Goal: Task Accomplishment & Management: Use online tool/utility

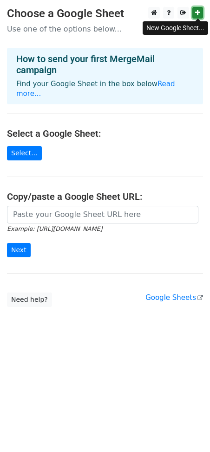
click at [200, 15] on link at bounding box center [197, 13] width 11 height 12
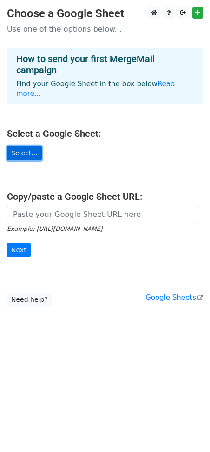
click at [32, 146] on link "Select..." at bounding box center [24, 153] width 35 height 14
click at [26, 146] on link "Select..." at bounding box center [24, 153] width 35 height 14
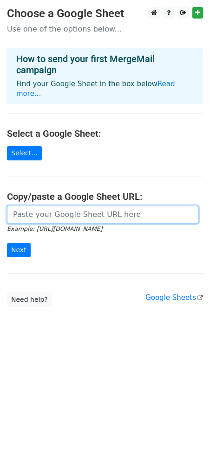
click at [42, 206] on input "url" at bounding box center [102, 215] width 191 height 18
paste input "https://docs.google.com/spreadsheets/d/13xFP8x4aIqYykJDnbsP8QhHl-iv4M0yw/edit?g…"
type input "https://docs.google.com/spreadsheets/d/13xFP8x4aIqYykJDnbsP8QhHl-iv4M0yw/edit?g…"
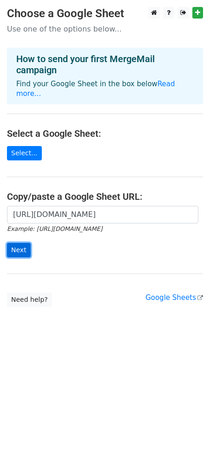
click at [21, 243] on input "Next" at bounding box center [19, 250] width 24 height 14
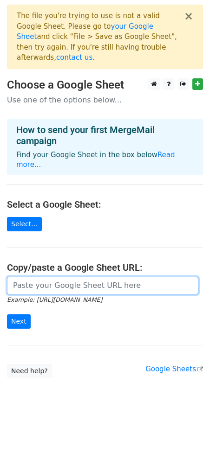
click at [57, 277] on input "url" at bounding box center [102, 286] width 191 height 18
paste input "[URL][DOMAIN_NAME]"
type input "https://docs.google.com/spreadsheets/d/13xFP8x4aIqYykJDnbsP8QhHl-iv4M0yw/edit?g…"
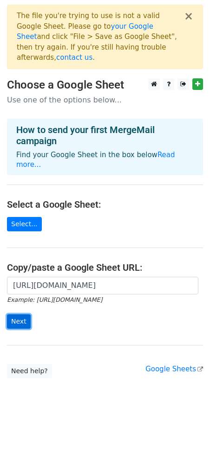
scroll to position [0, 0]
click at [17, 314] on input "Next" at bounding box center [19, 321] width 24 height 14
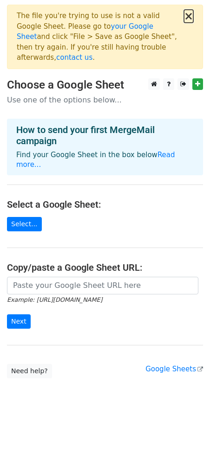
click at [191, 14] on button "×" at bounding box center [188, 16] width 9 height 11
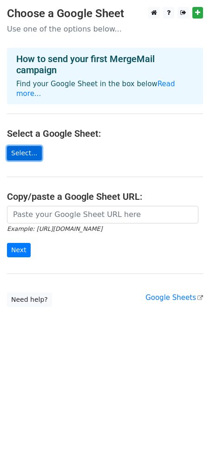
click at [16, 146] on link "Select..." at bounding box center [24, 153] width 35 height 14
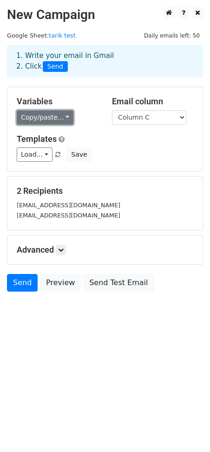
click at [61, 115] on link "Copy/paste..." at bounding box center [45, 117] width 57 height 14
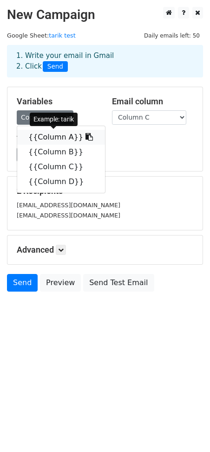
click at [85, 136] on icon at bounding box center [88, 136] width 7 height 7
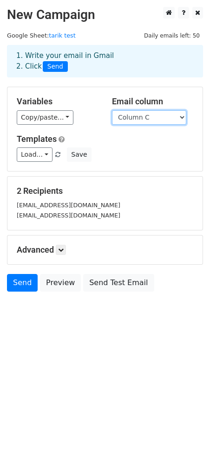
click at [145, 116] on select "Column A Column B Column C Column D" at bounding box center [149, 117] width 74 height 14
drag, startPoint x: 145, startPoint y: 116, endPoint x: 108, endPoint y: 88, distance: 46.6
click at [145, 116] on select "Column A Column B Column C Column D" at bounding box center [149, 117] width 74 height 14
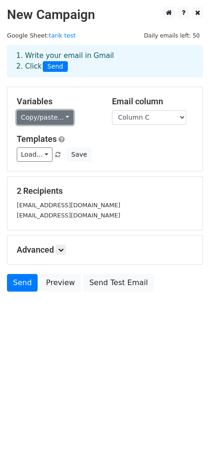
click at [55, 116] on link "Copy/paste..." at bounding box center [45, 117] width 57 height 14
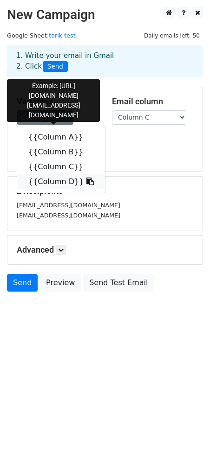
click at [86, 180] on icon at bounding box center [89, 181] width 7 height 7
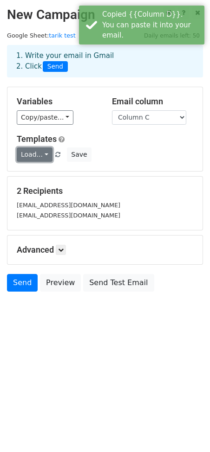
click at [45, 154] on link "Load..." at bounding box center [35, 154] width 36 height 14
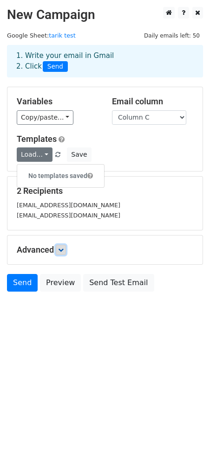
click at [61, 249] on icon at bounding box center [61, 250] width 6 height 6
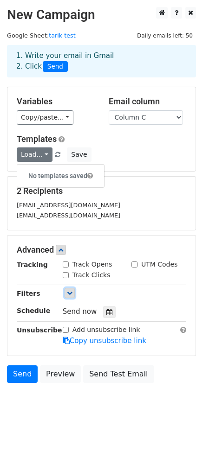
click at [70, 291] on icon at bounding box center [70, 293] width 6 height 6
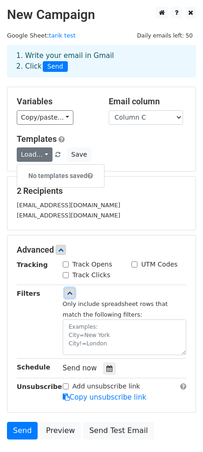
click at [70, 291] on icon at bounding box center [70, 293] width 6 height 6
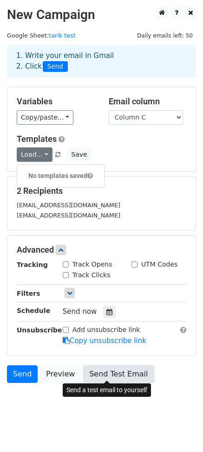
click at [89, 372] on link "Send Test Email" at bounding box center [118, 374] width 70 height 18
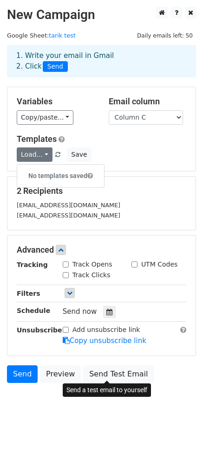
scroll to position [6, 0]
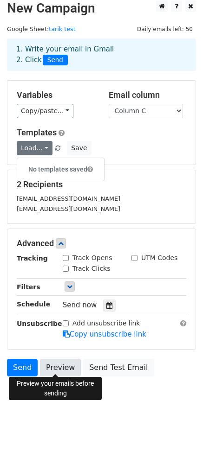
click at [57, 367] on link "Preview" at bounding box center [60, 368] width 41 height 18
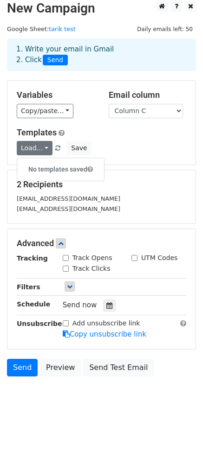
click at [64, 322] on input "Add unsubscribe link" at bounding box center [66, 323] width 6 height 6
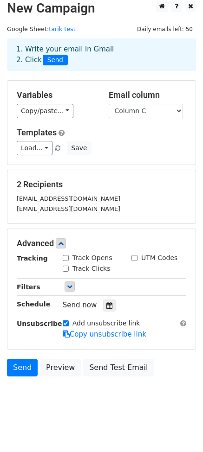
click at [64, 322] on input "Add unsubscribe link" at bounding box center [66, 323] width 6 height 6
checkbox input "false"
click at [101, 332] on link "Copy unsubscribe link" at bounding box center [104, 334] width 83 height 8
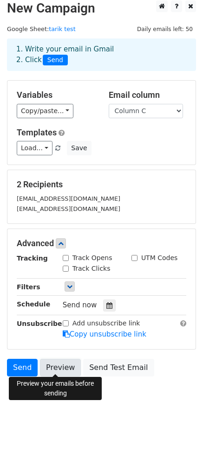
click at [57, 365] on link "Preview" at bounding box center [60, 368] width 41 height 18
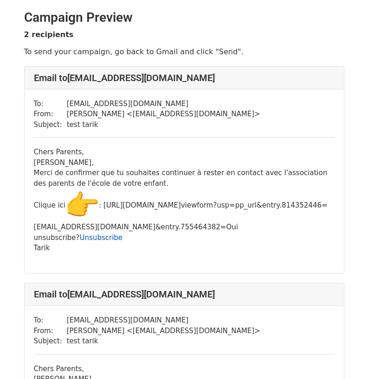
click at [100, 242] on link "Unsubscribe" at bounding box center [100, 238] width 43 height 8
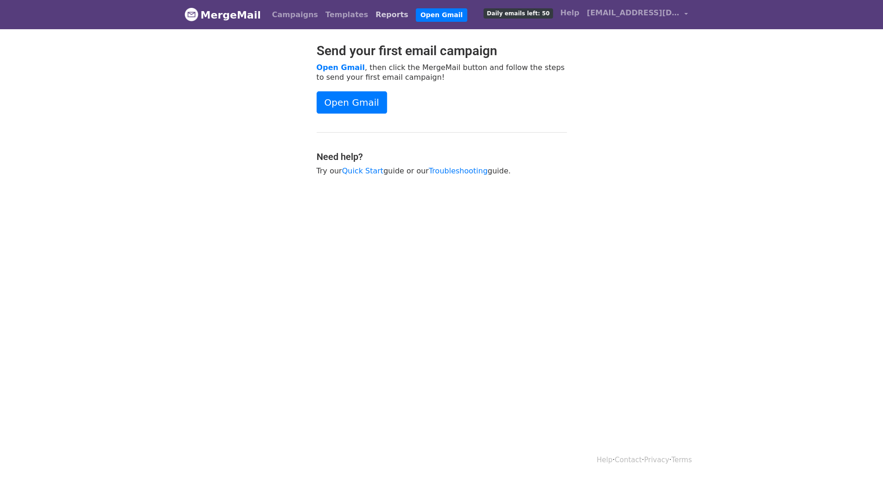
click at [374, 16] on link "Reports" at bounding box center [392, 15] width 40 height 19
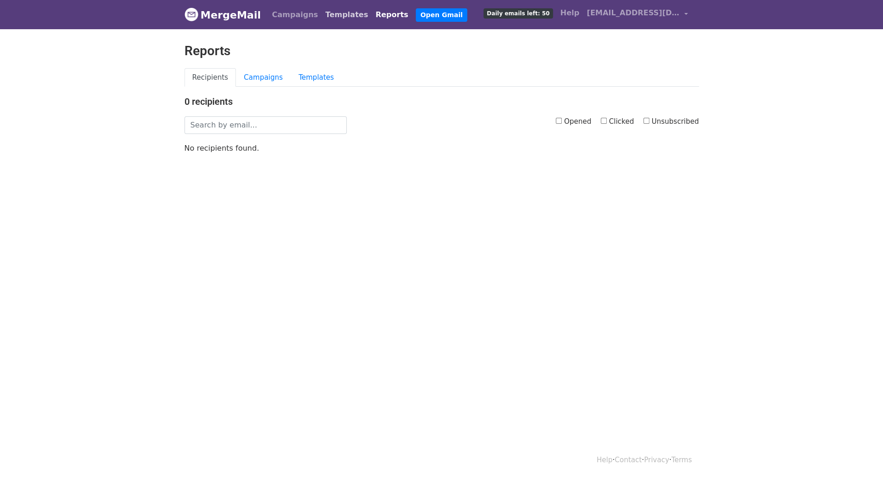
click at [324, 14] on link "Templates" at bounding box center [347, 15] width 50 height 19
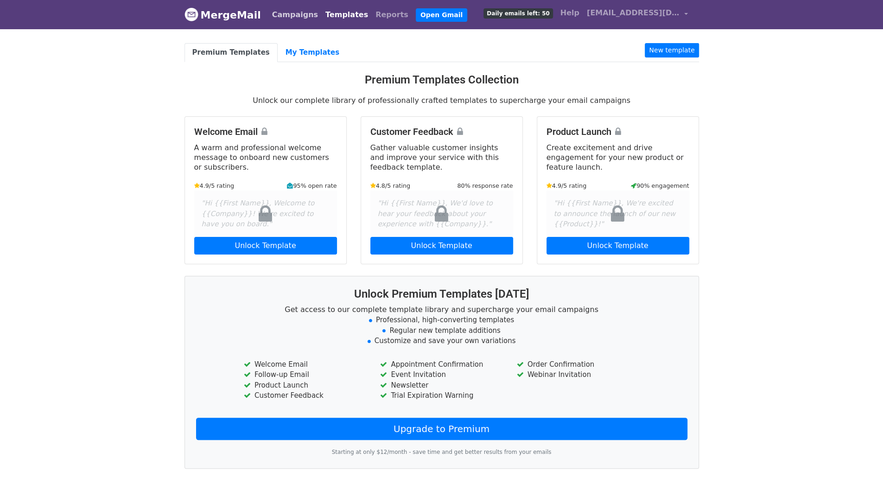
click at [276, 15] on link "Campaigns" at bounding box center [294, 15] width 53 height 19
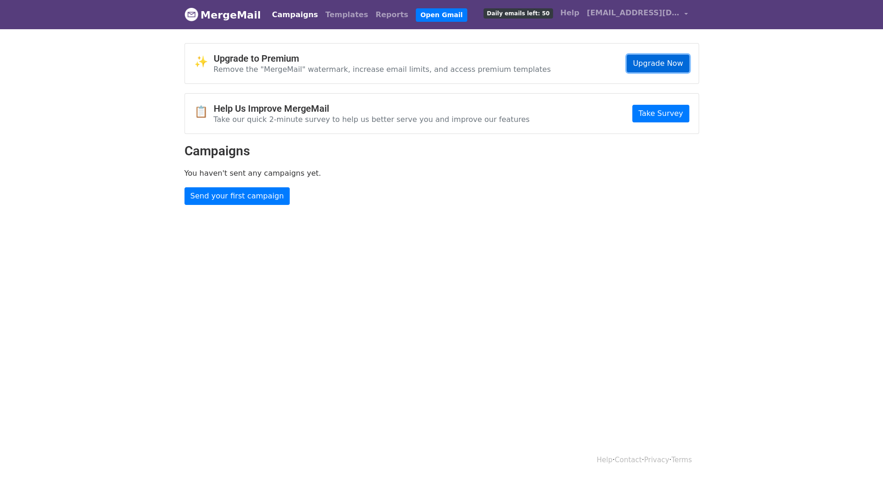
click at [665, 61] on link "Upgrade Now" at bounding box center [658, 64] width 62 height 18
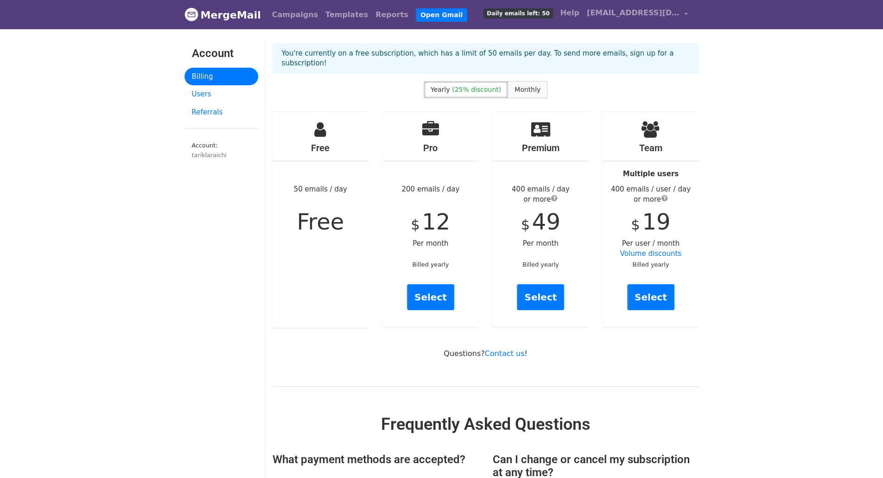
click at [526, 81] on label "Monthly" at bounding box center [528, 89] width 40 height 17
click at [482, 86] on span "(25% discount)" at bounding box center [476, 89] width 49 height 7
click at [211, 93] on link "Users" at bounding box center [221, 94] width 74 height 18
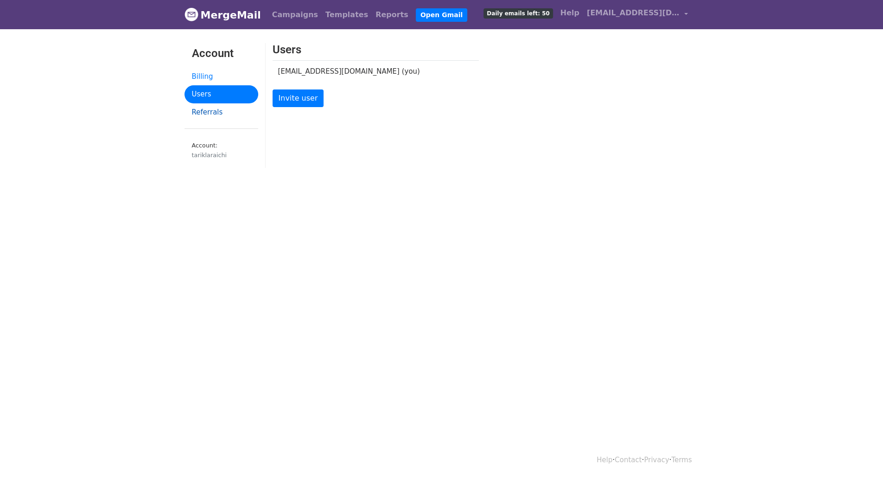
click at [210, 111] on link "Referrals" at bounding box center [221, 112] width 74 height 18
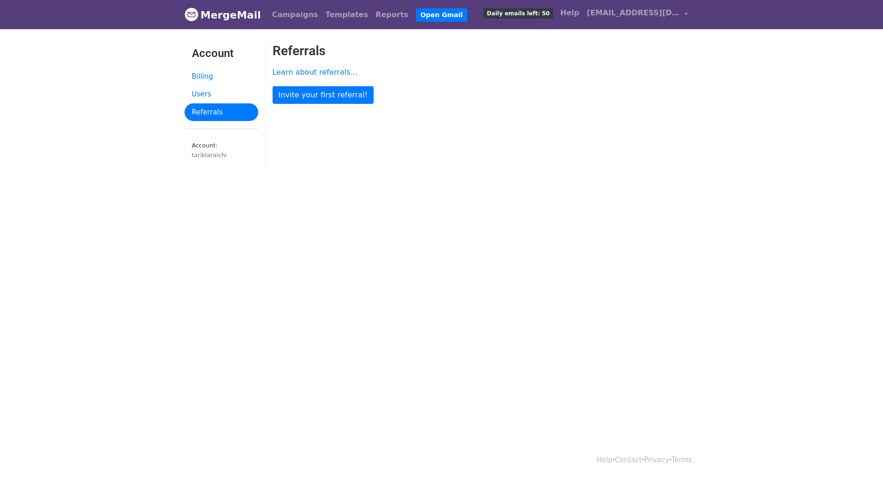
click at [207, 71] on link "Billing" at bounding box center [221, 77] width 74 height 18
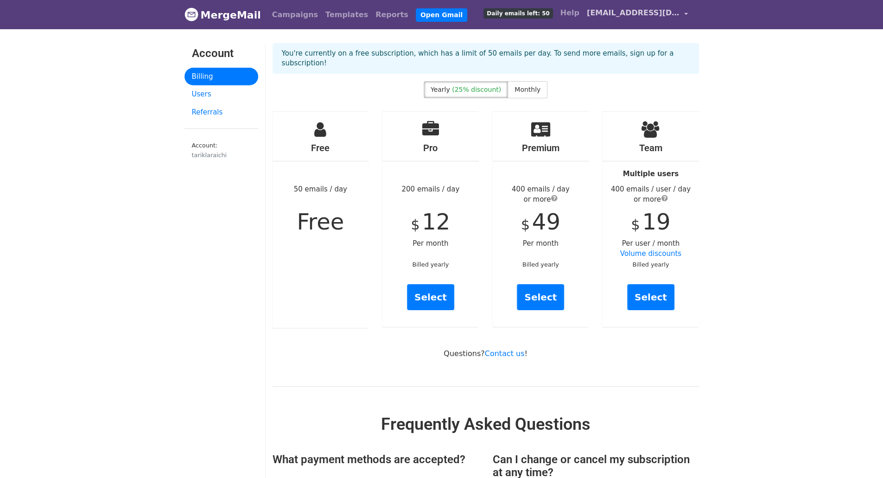
click at [679, 8] on span "[EMAIL_ADDRESS][DOMAIN_NAME]" at bounding box center [633, 12] width 93 height 11
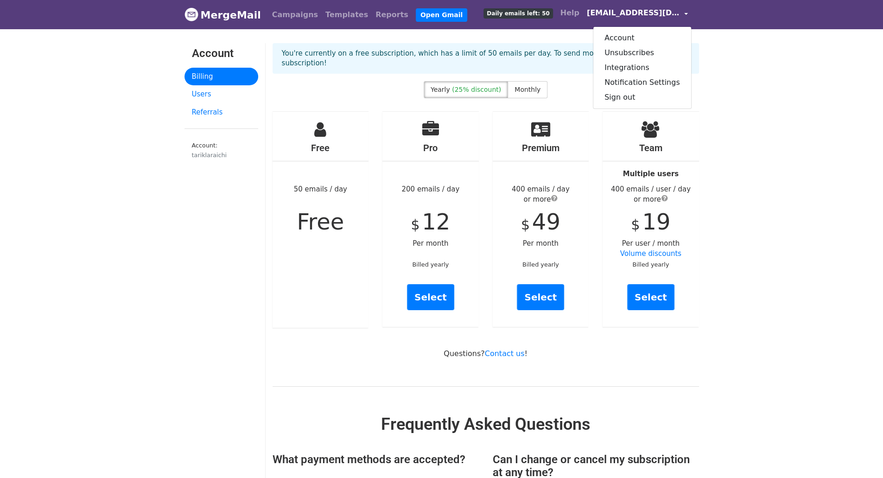
click at [780, 176] on body "MergeMail Campaigns Templates Reports Open Gmail Daily emails left: 50 Help [EM…" at bounding box center [441, 485] width 883 height 970
